Goal: Information Seeking & Learning: Learn about a topic

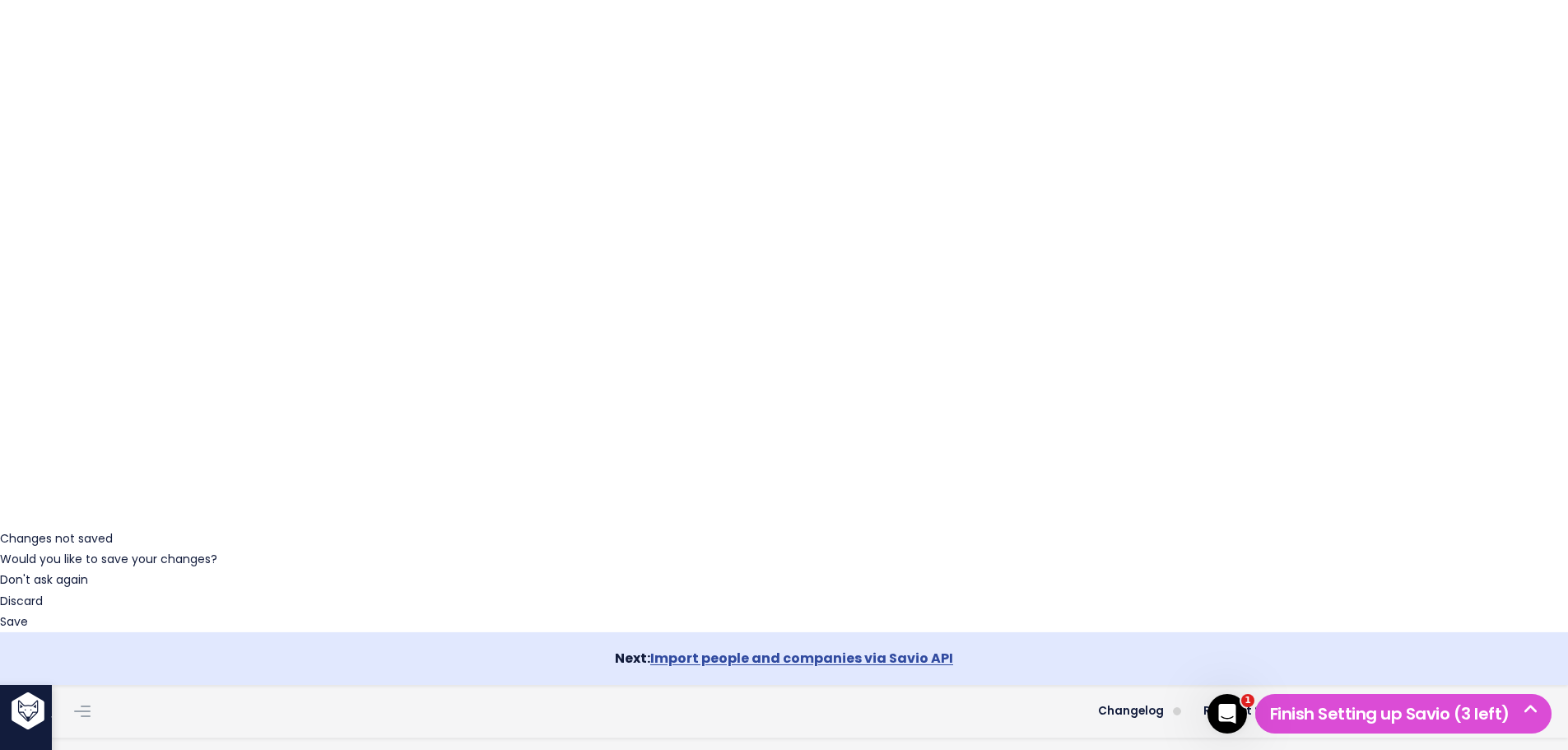
scroll to position [329, 0]
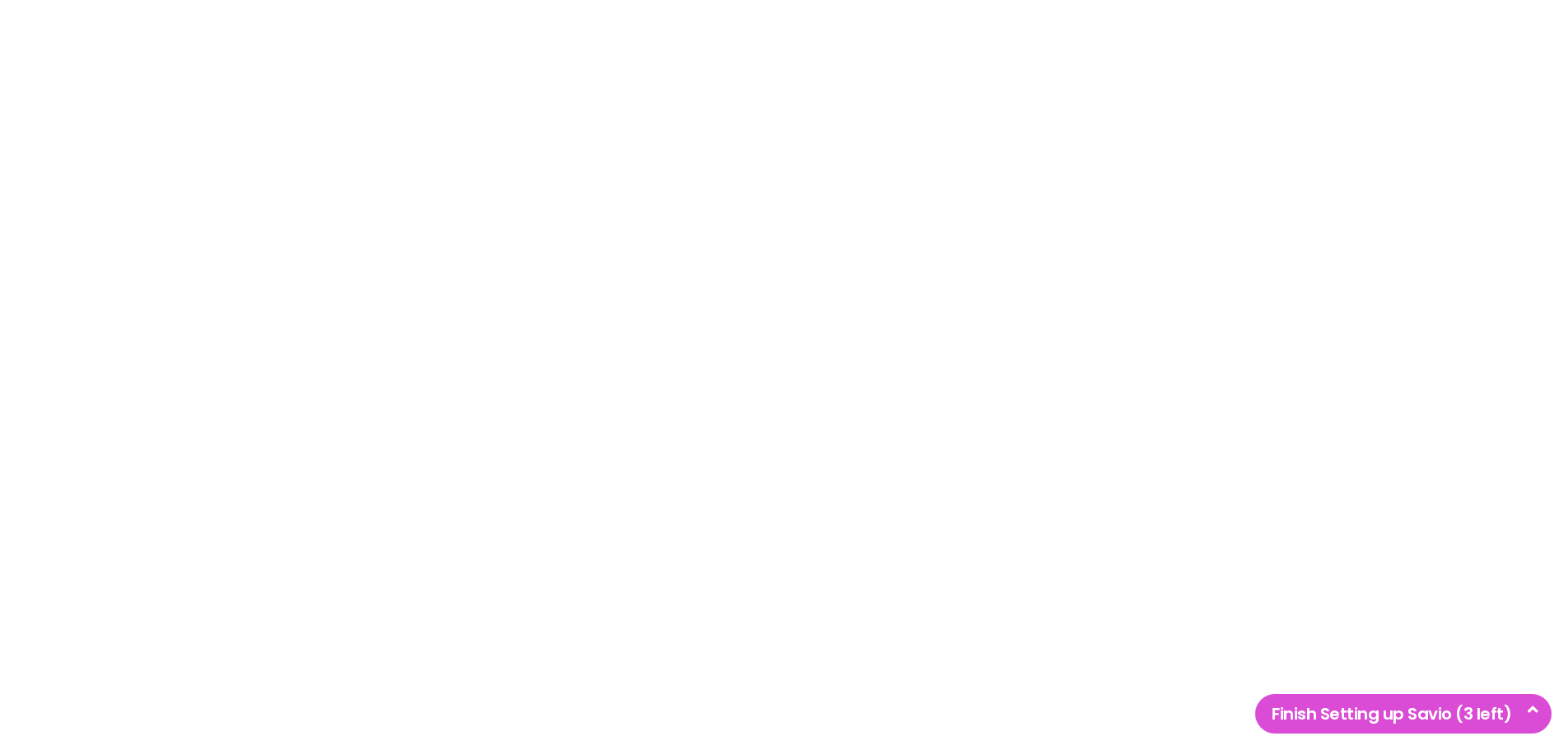
select select
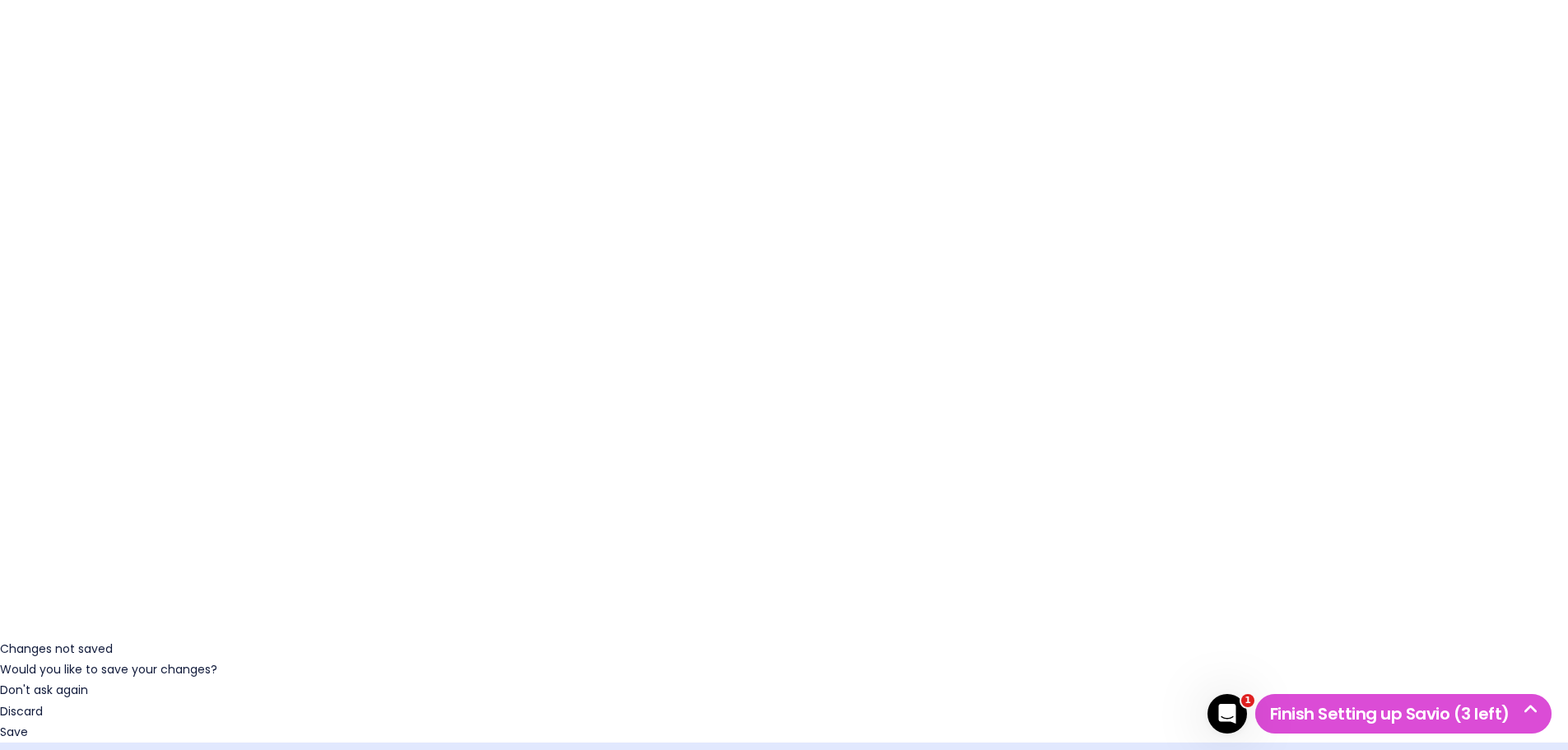
scroll to position [82, 0]
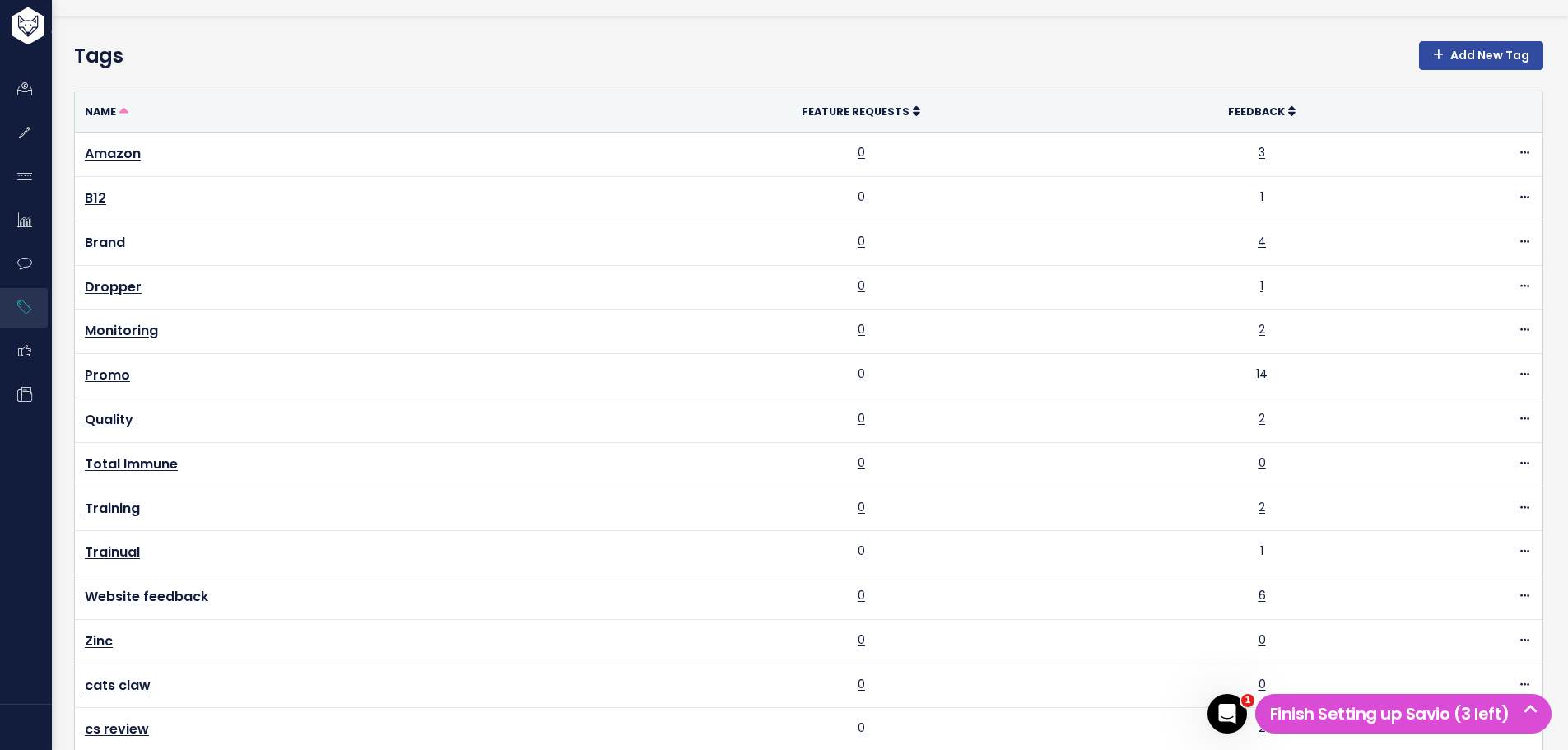
scroll to position [978, 0]
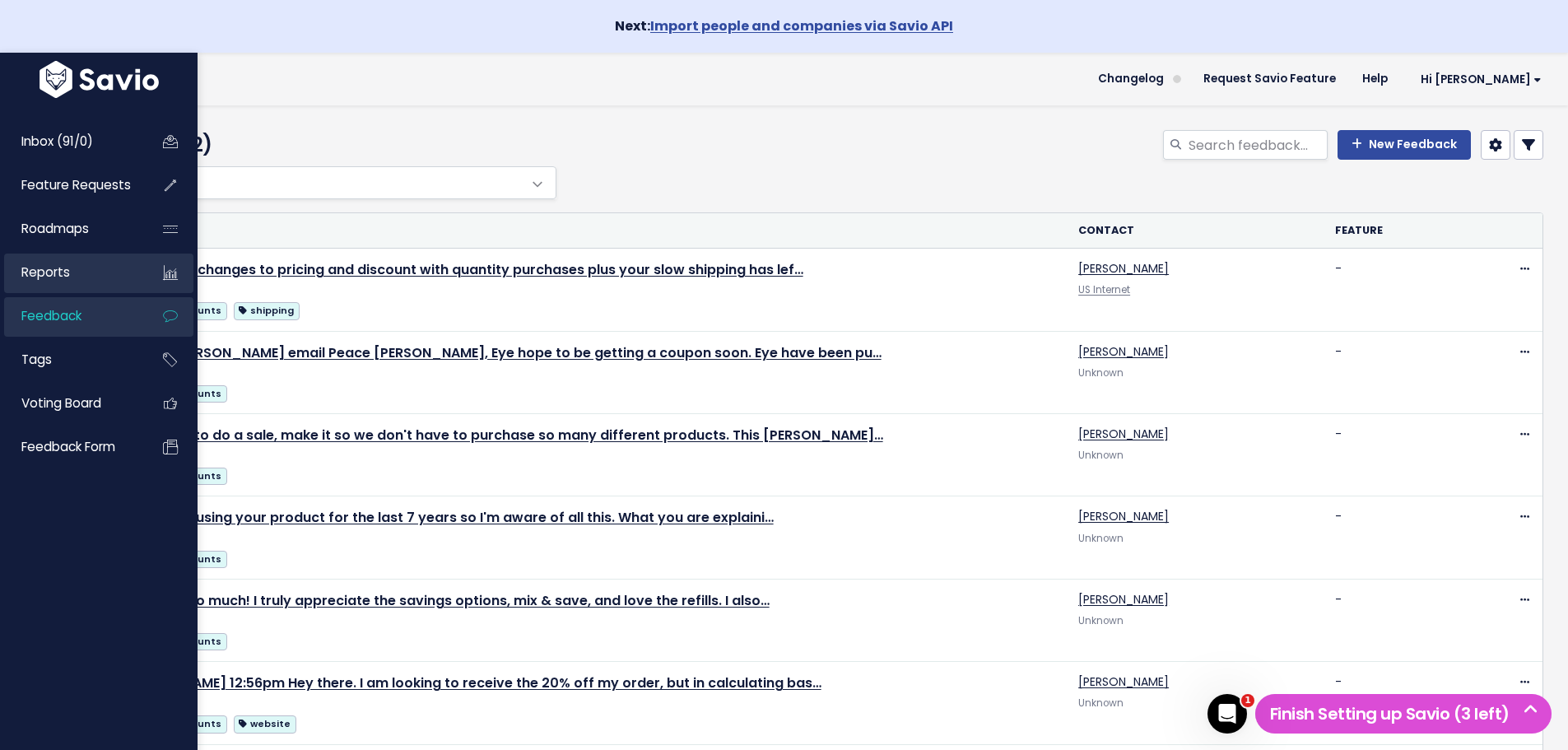
click at [42, 275] on span "Reports" at bounding box center [46, 272] width 49 height 17
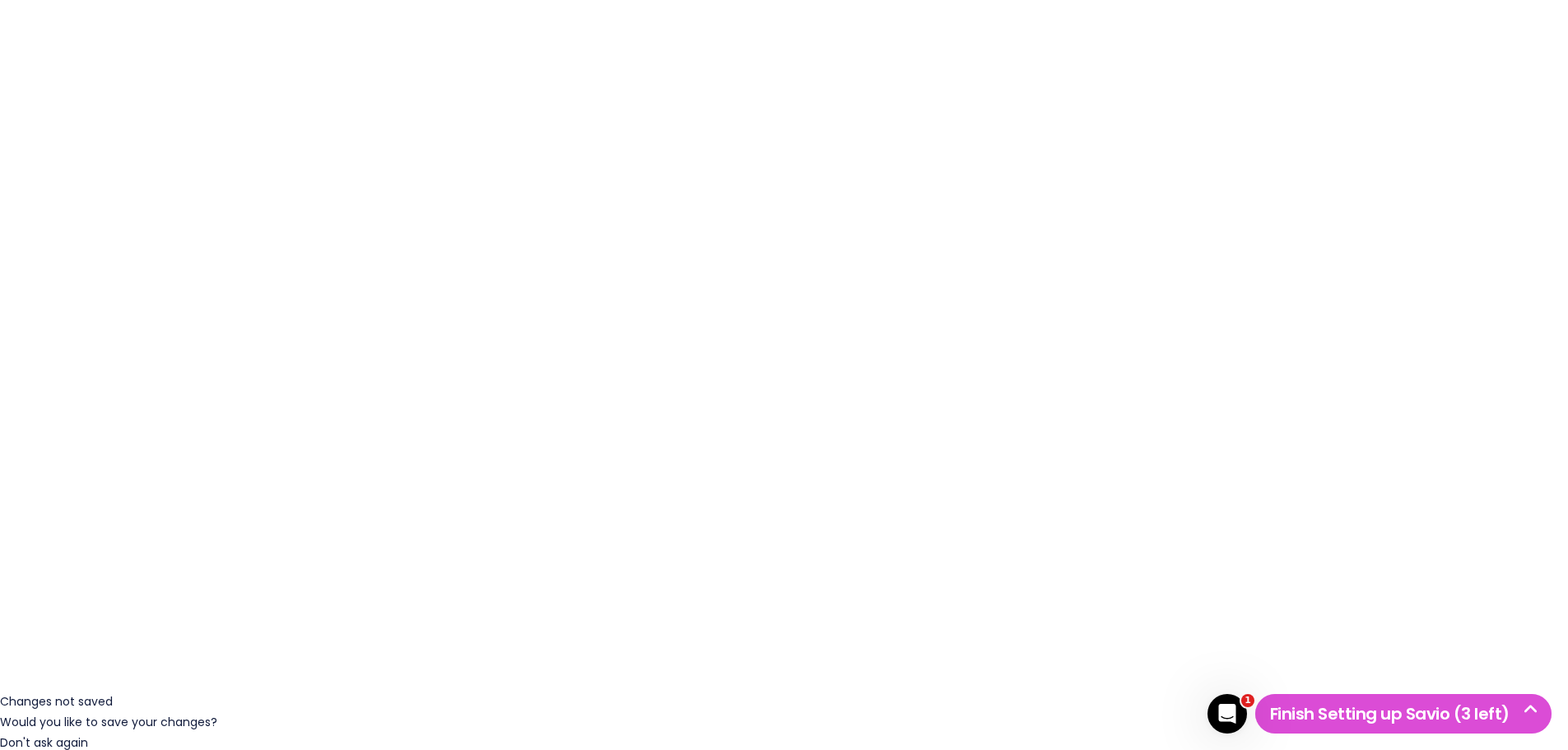
scroll to position [164, 0]
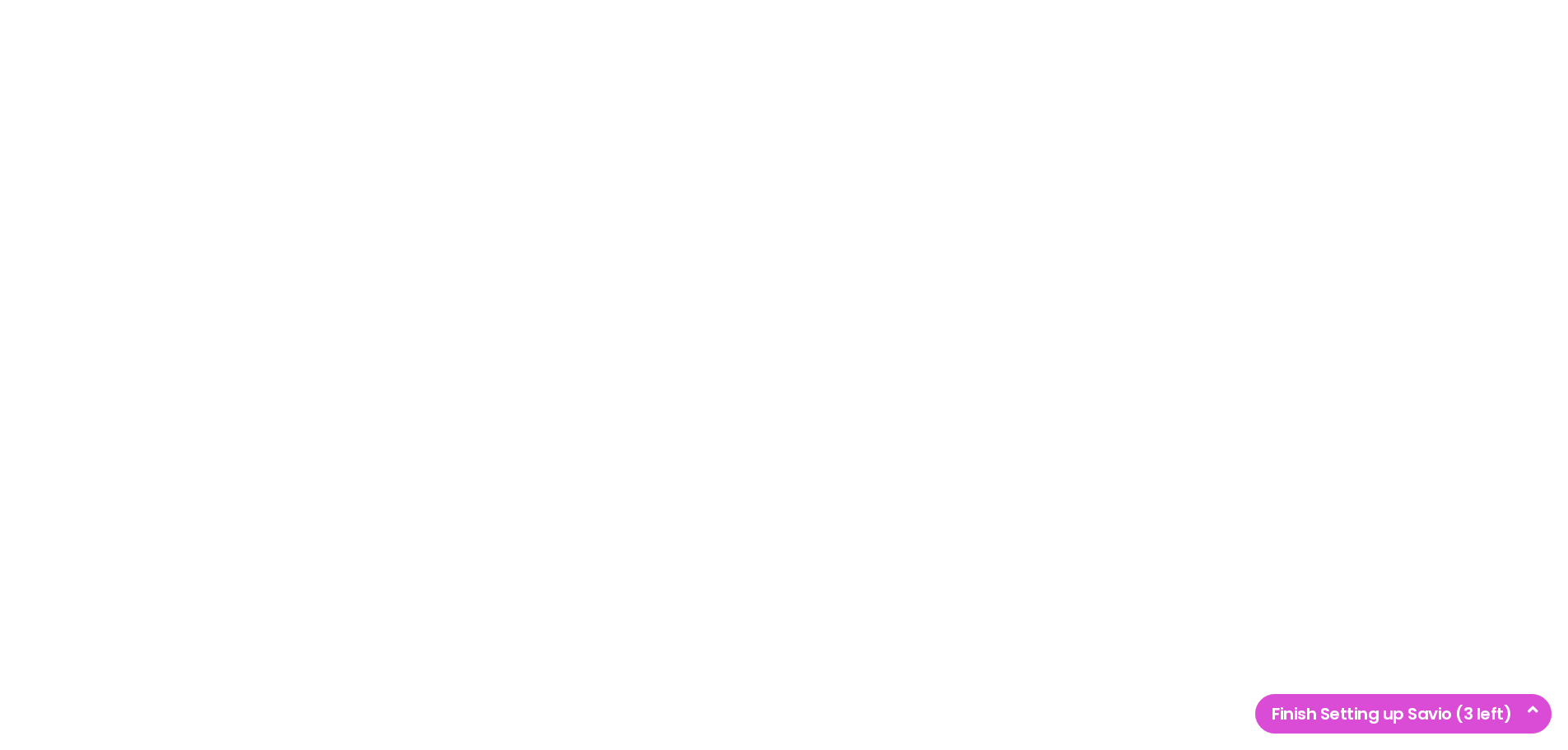
select select
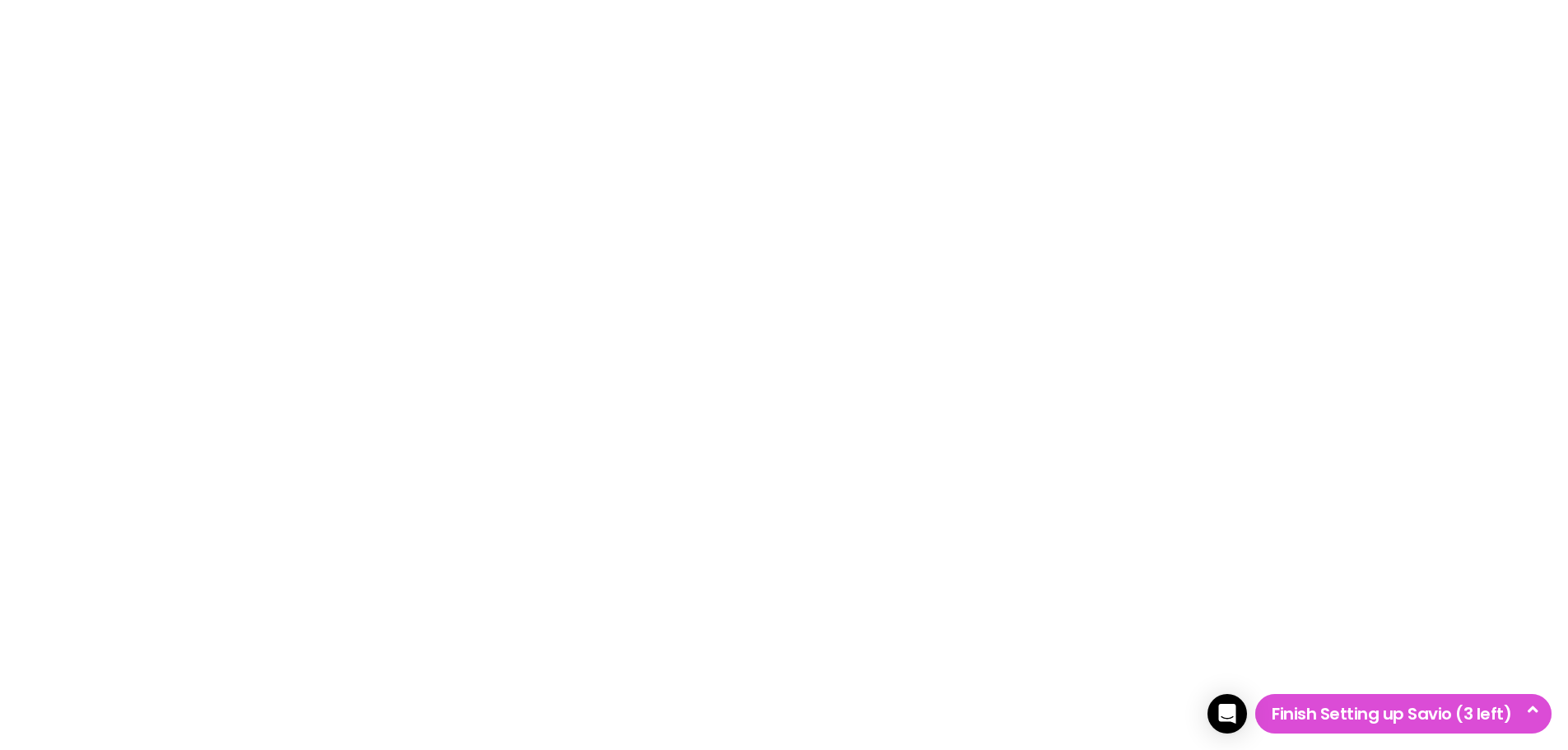
select select
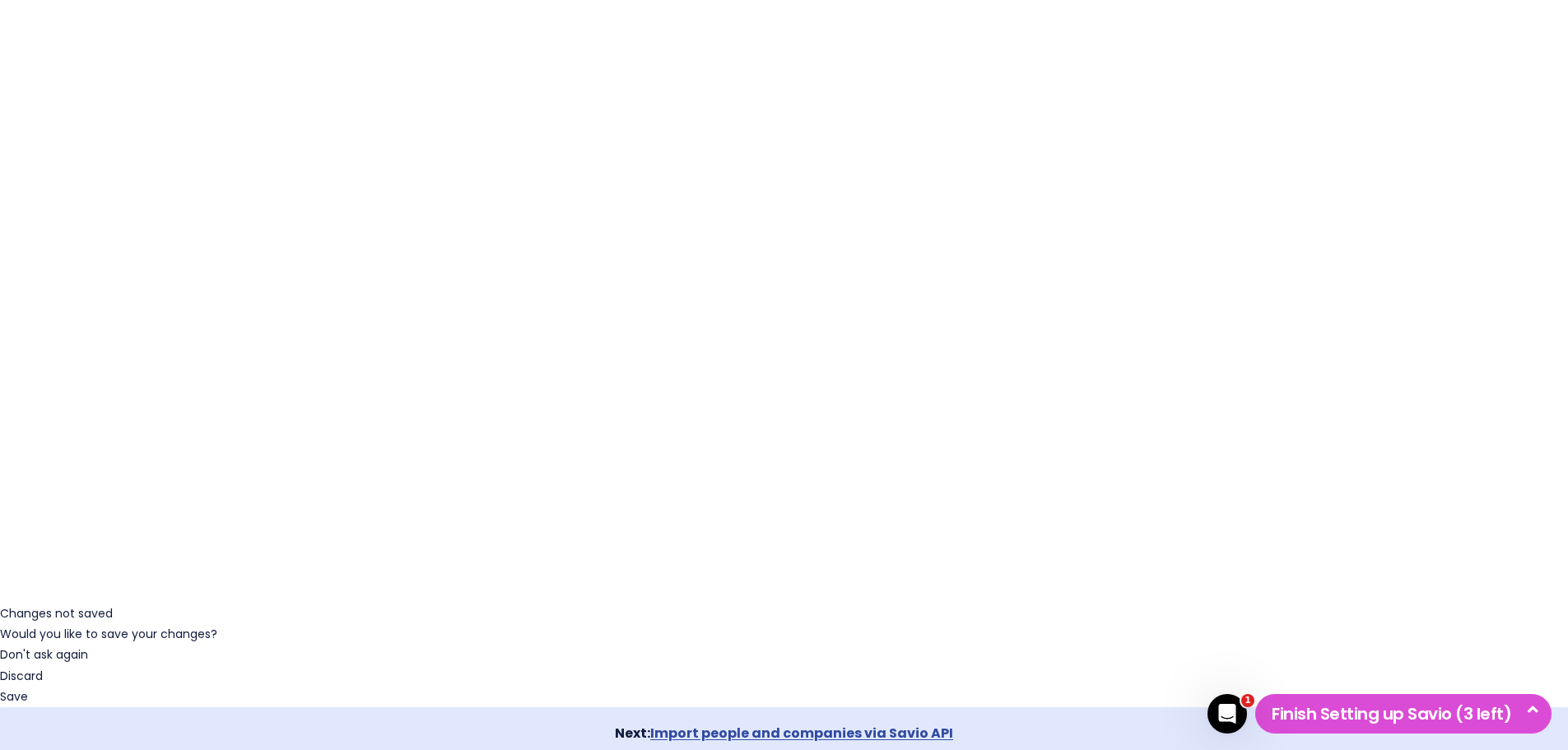
scroll to position [211, 0]
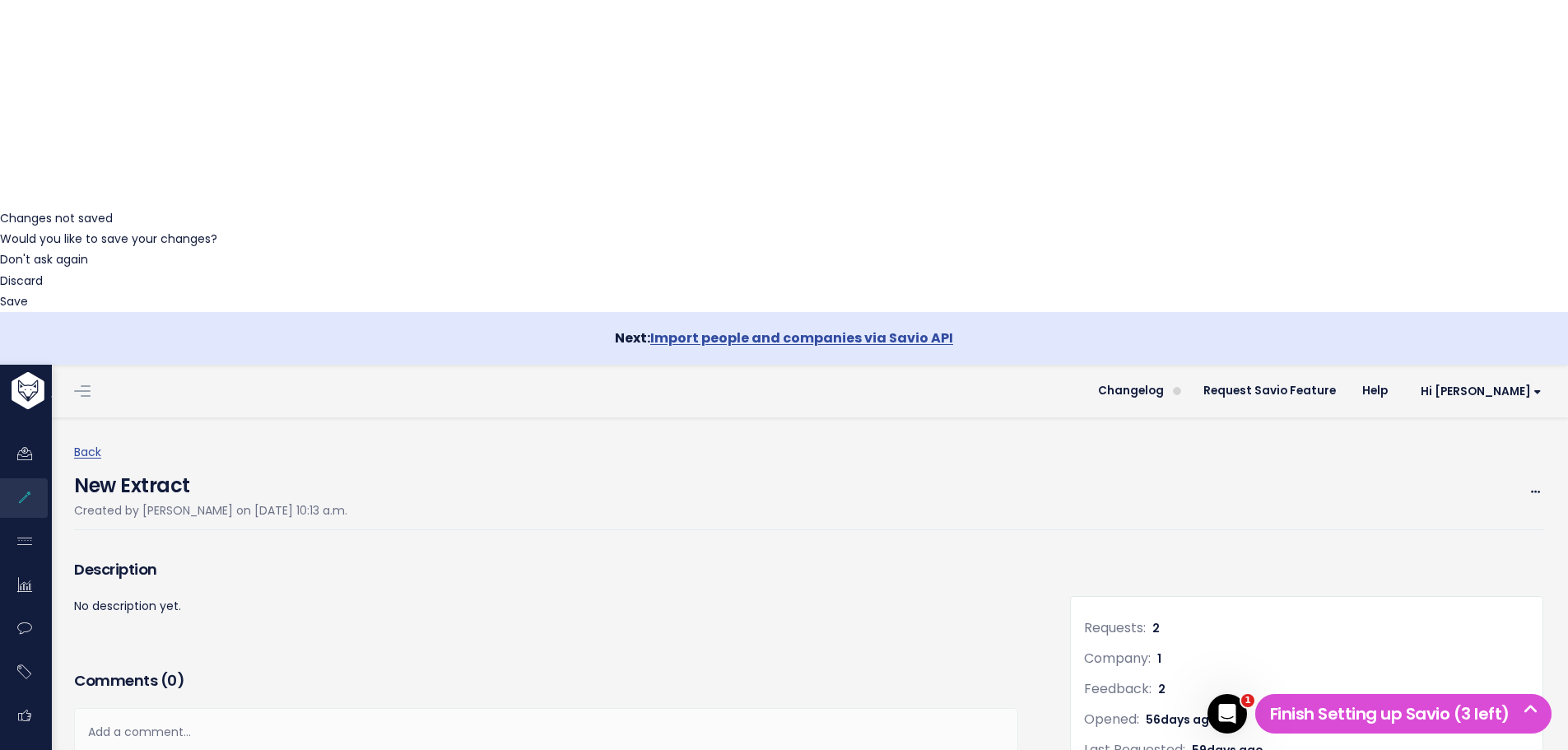
scroll to position [494, 0]
